Goal: Information Seeking & Learning: Learn about a topic

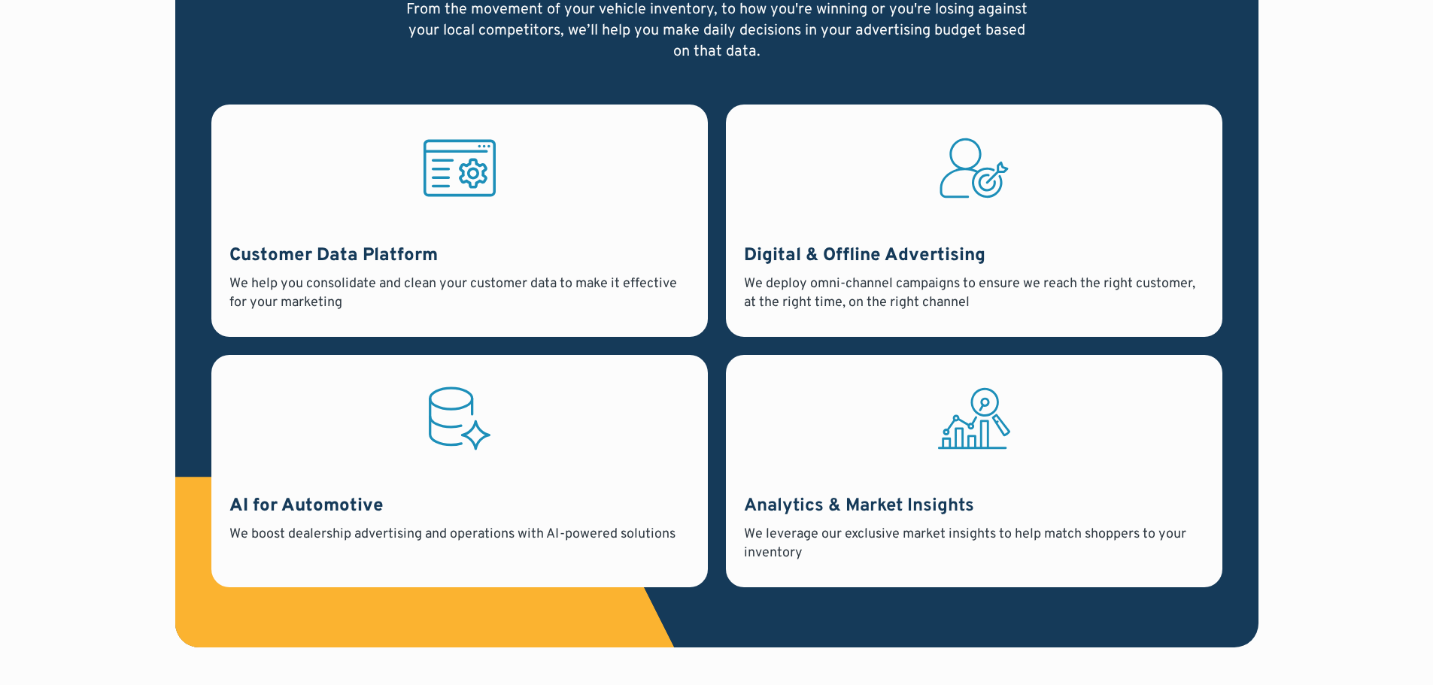
scroll to position [1279, 0]
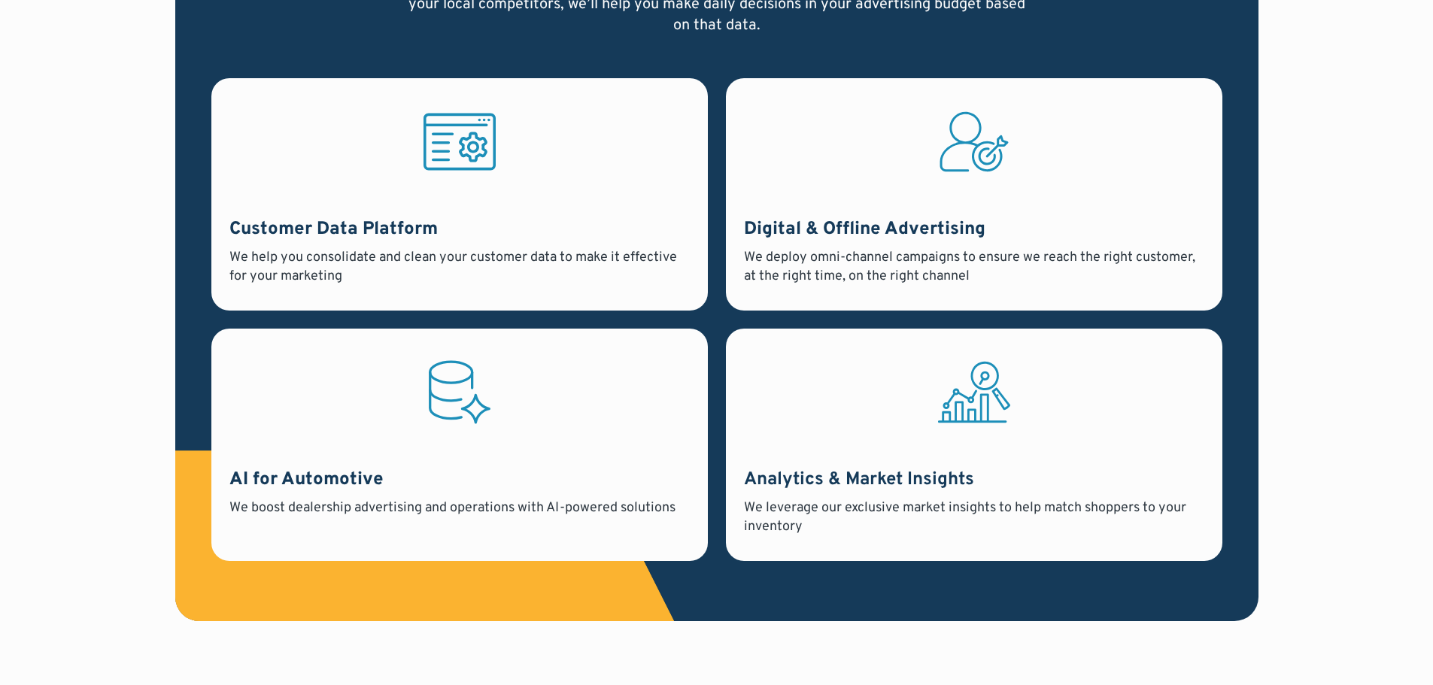
click at [877, 475] on strong "Analytics & Market Insights" at bounding box center [859, 480] width 230 height 23
click at [962, 409] on icon at bounding box center [971, 407] width 68 height 29
click at [901, 490] on strong "Analytics & Market Insights" at bounding box center [859, 480] width 230 height 23
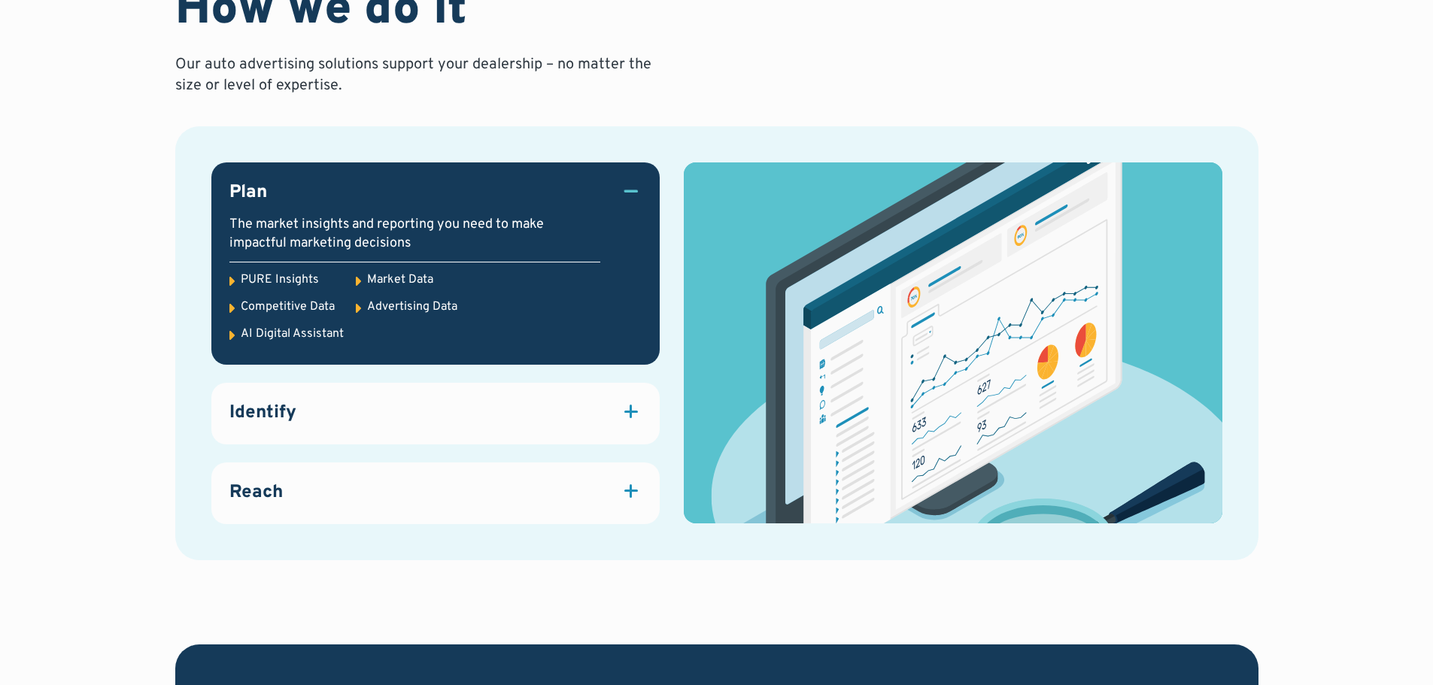
scroll to position [1956, 0]
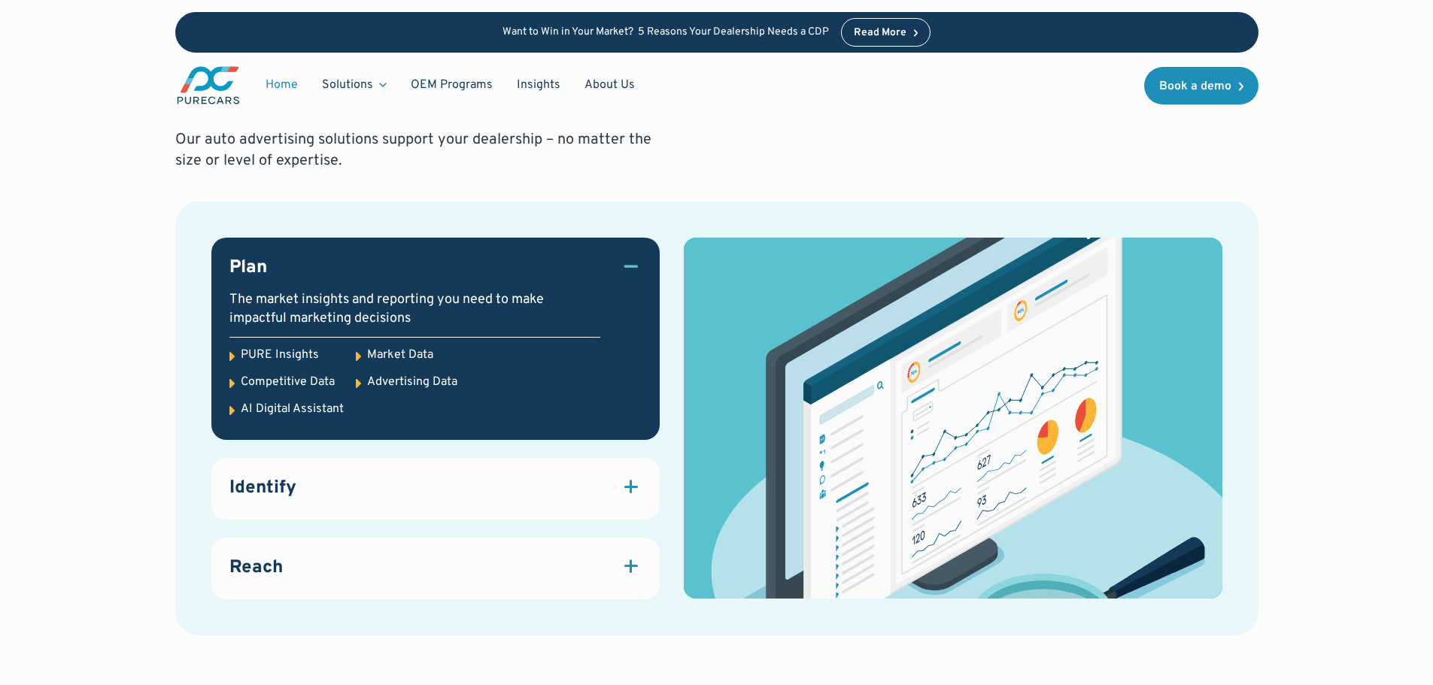
click at [257, 352] on div "PURE Insights" at bounding box center [280, 355] width 78 height 17
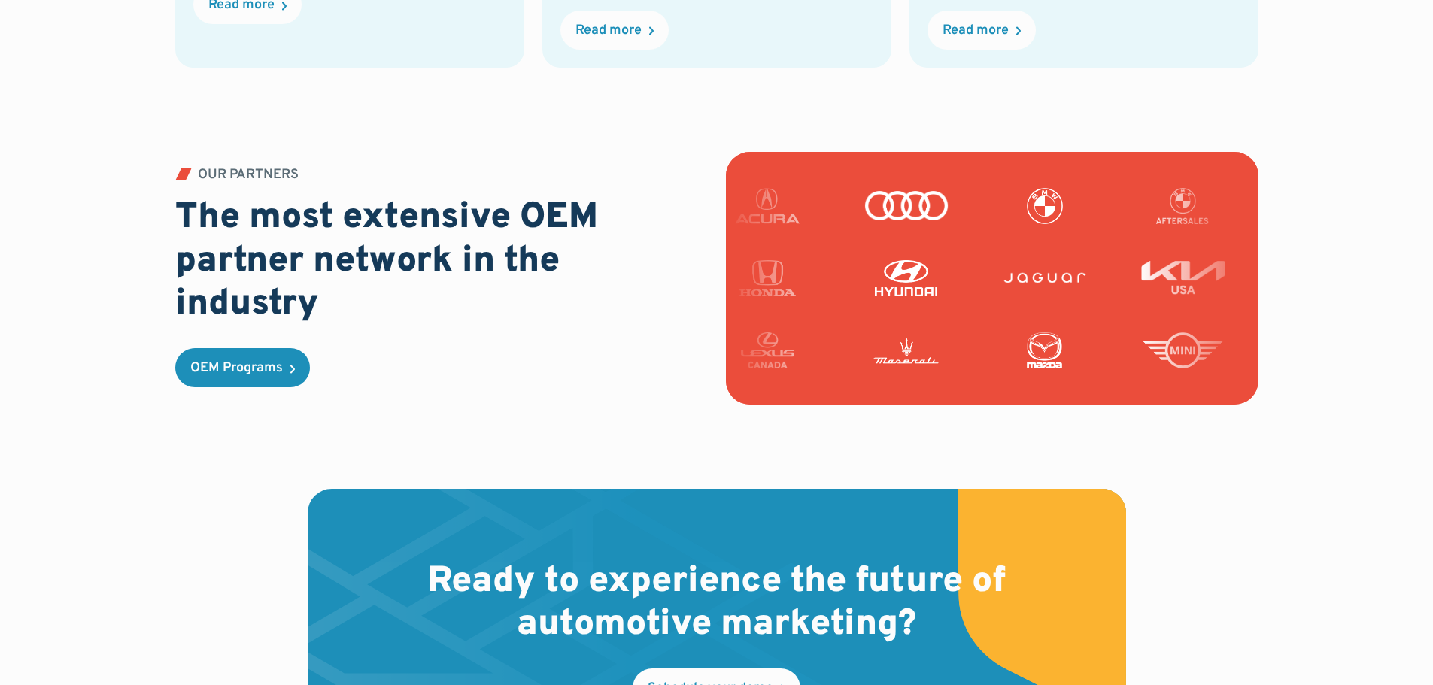
scroll to position [3836, 0]
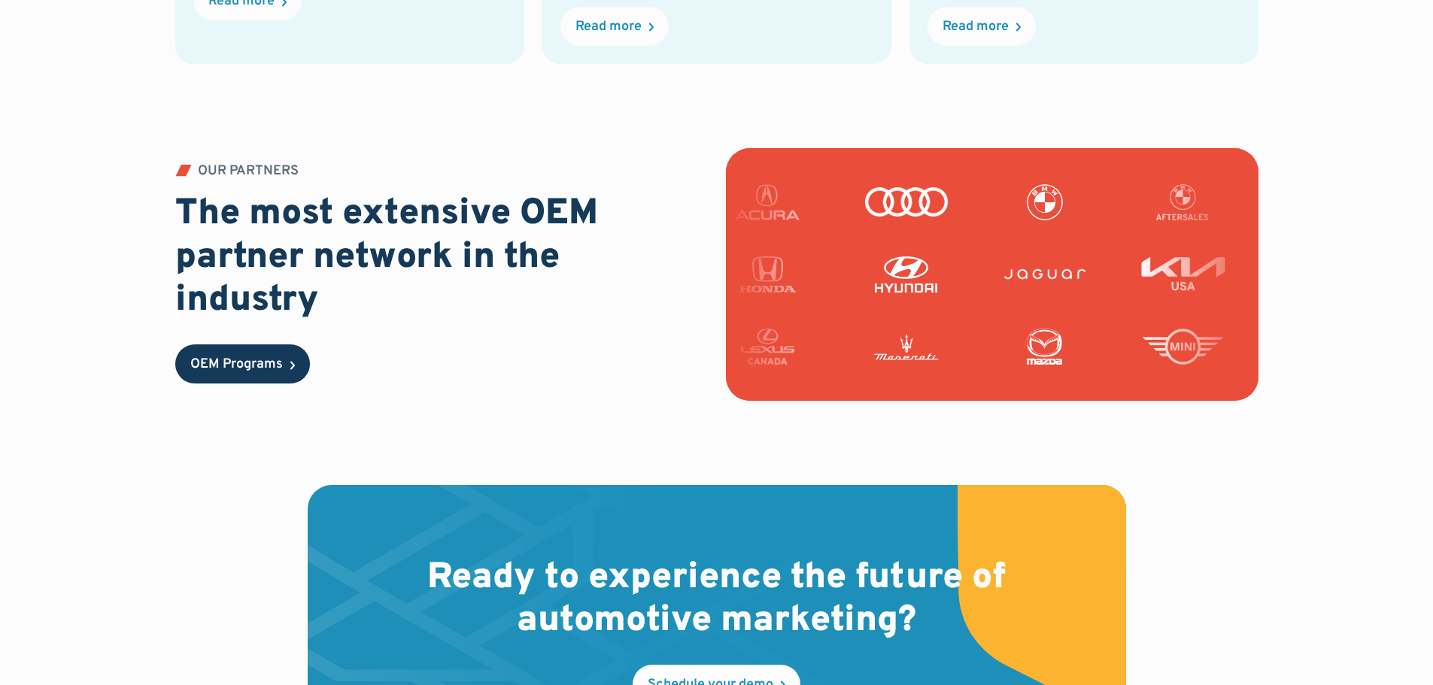
click at [232, 374] on link "OEM Programs" at bounding box center [242, 363] width 135 height 39
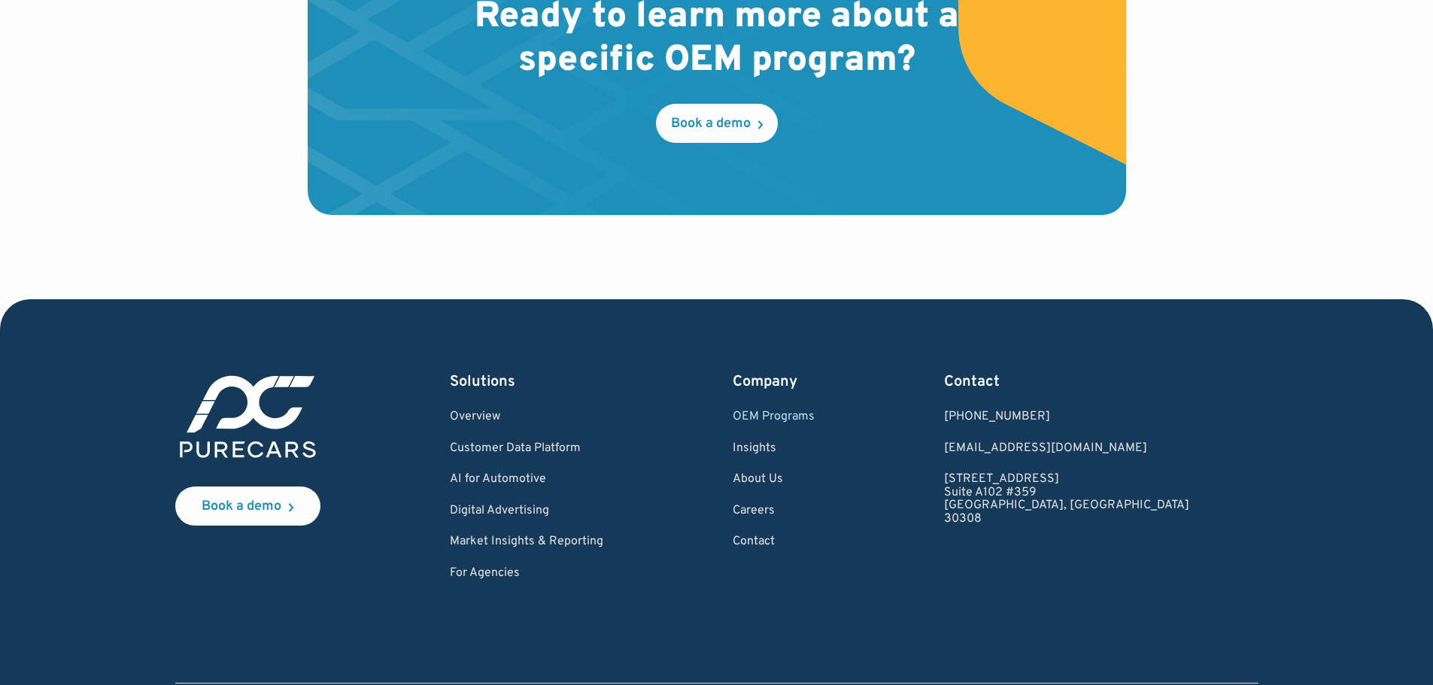
scroll to position [2482, 0]
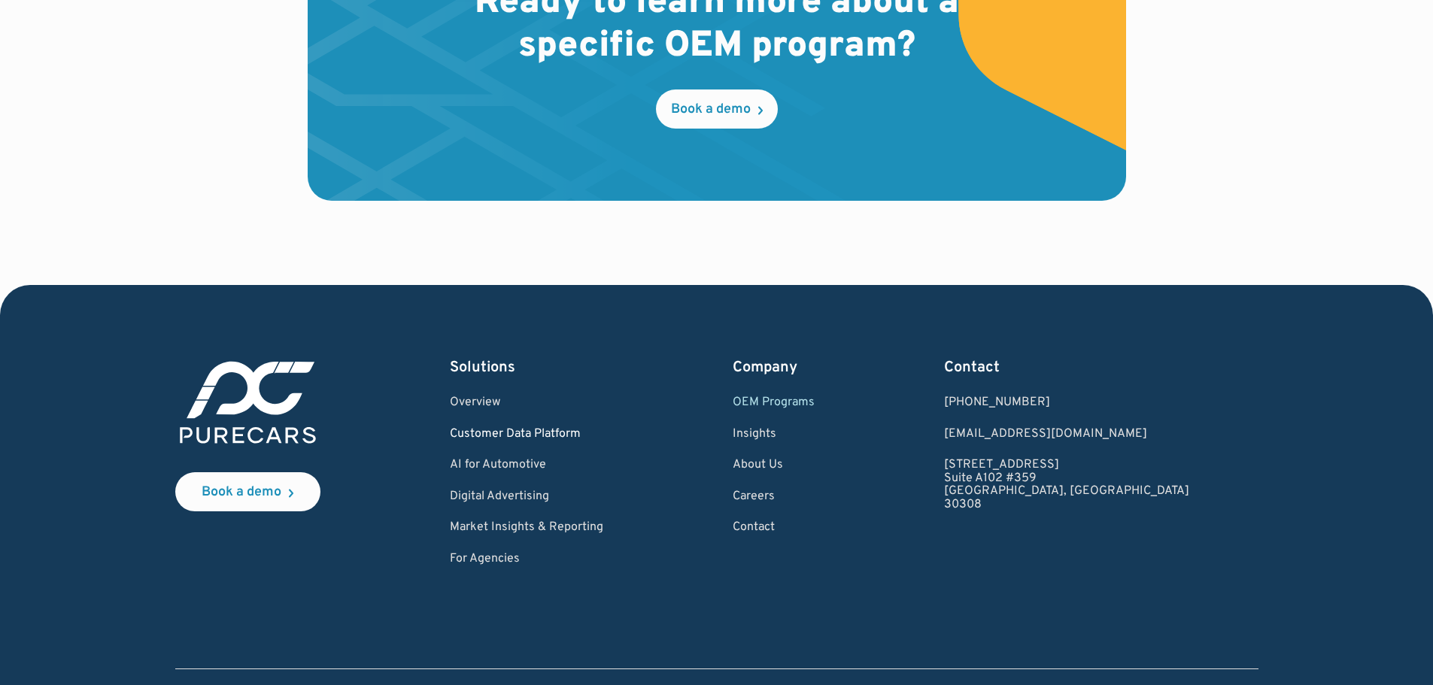
click at [586, 428] on link "Customer Data Platform" at bounding box center [526, 435] width 153 height 14
